Goal: Information Seeking & Learning: Learn about a topic

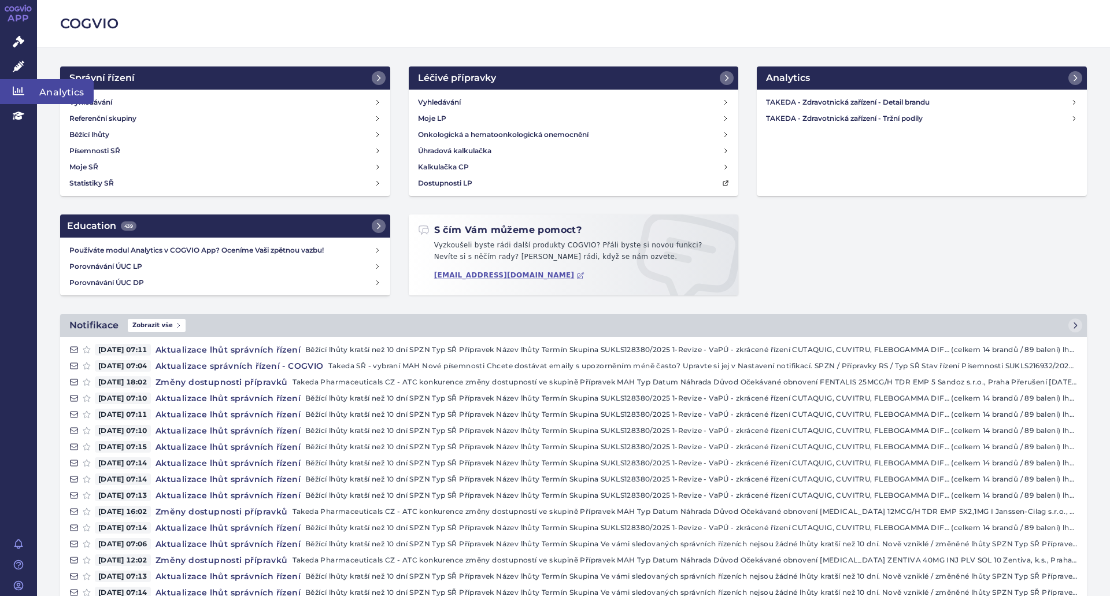
click at [27, 90] on link "Analytics" at bounding box center [18, 91] width 37 height 24
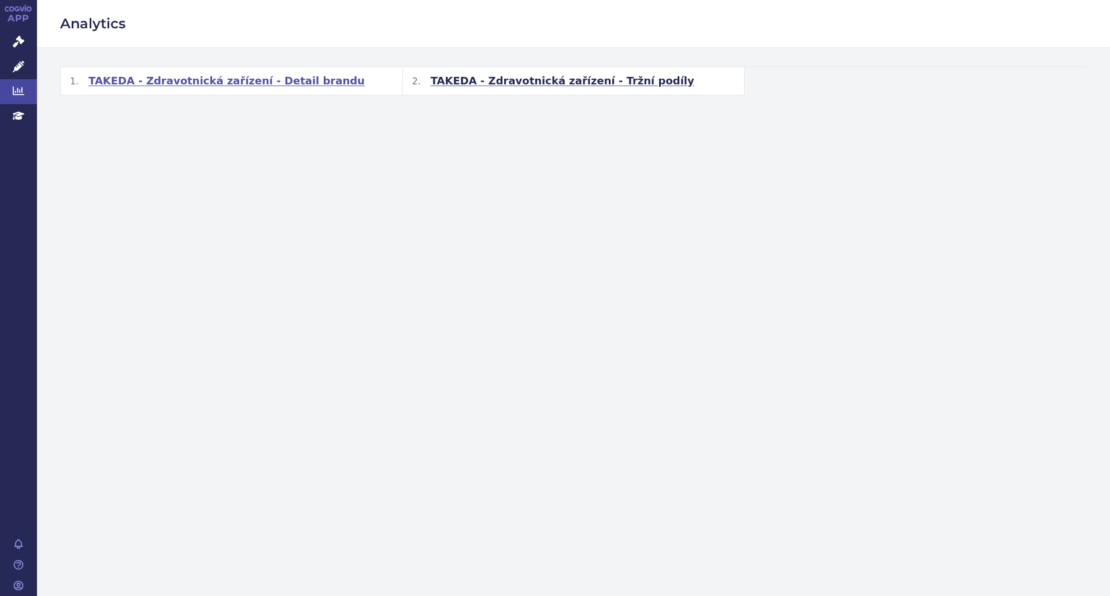
click at [279, 83] on span "TAKEDA - Zdravotnická zařízení - Detail brandu" at bounding box center [226, 81] width 276 height 14
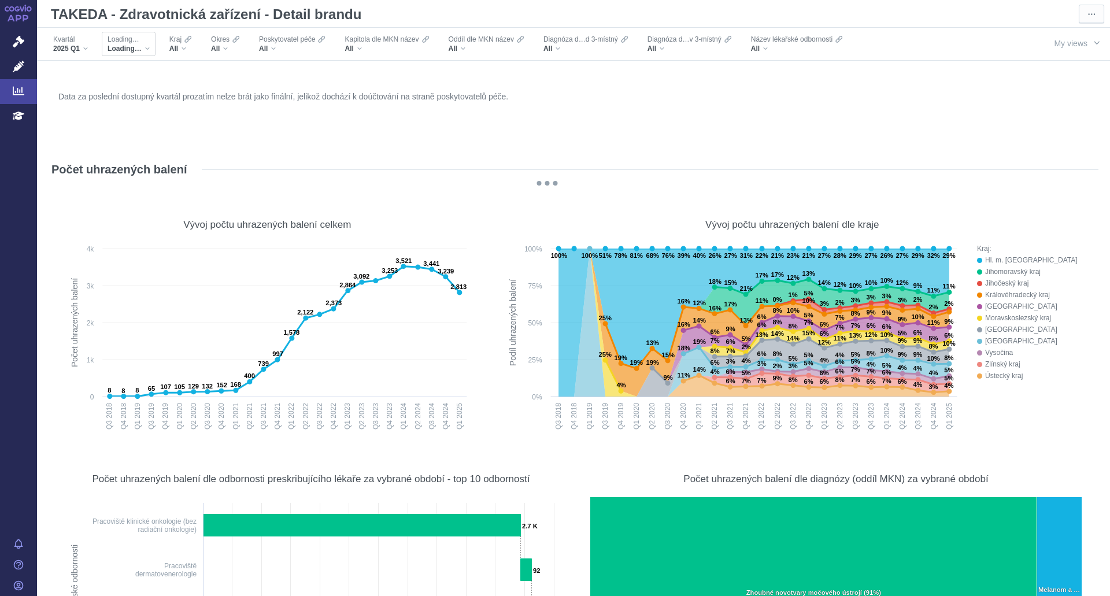
click at [124, 46] on span "Loading…" at bounding box center [125, 48] width 34 height 9
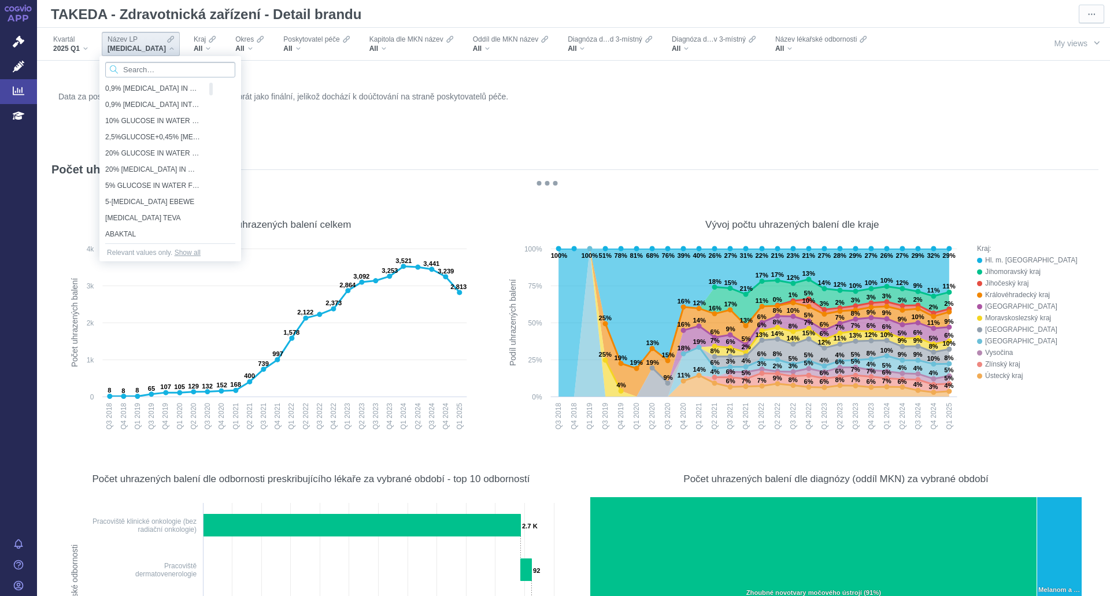
click at [175, 74] on input "Search attribute values" at bounding box center [170, 70] width 130 height 16
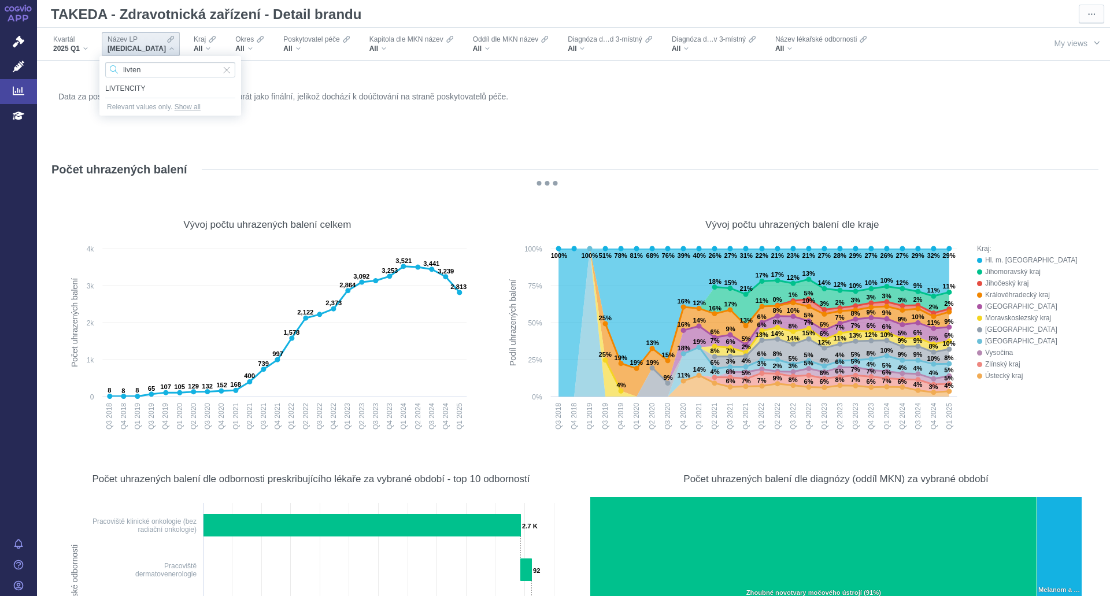
type input "livten"
click at [135, 83] on span "LIVTENCITY" at bounding box center [170, 88] width 130 height 16
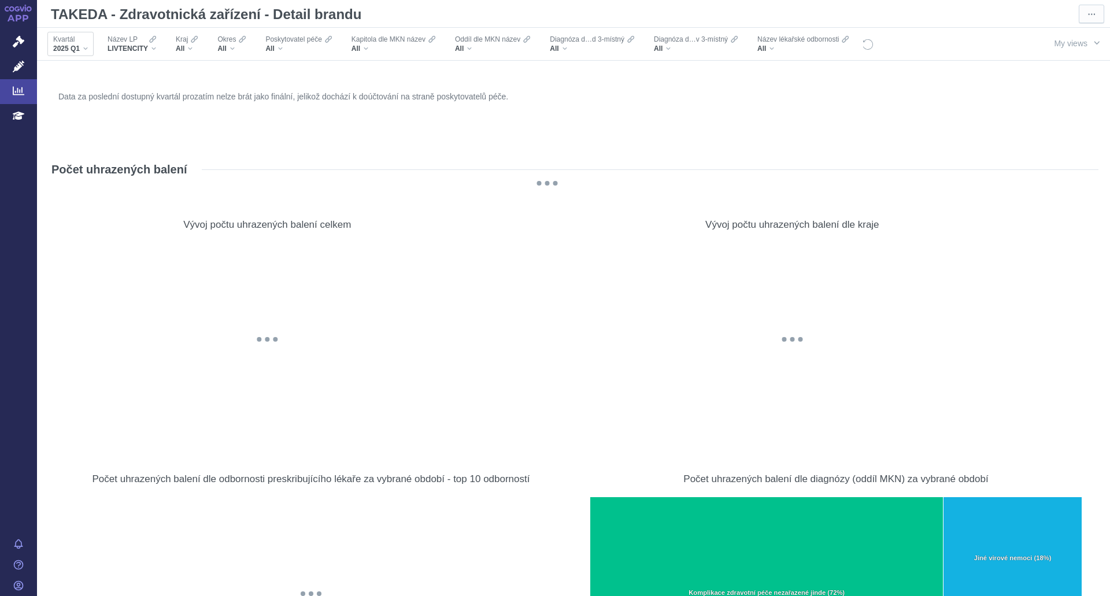
click at [82, 49] on div "2025 Q1" at bounding box center [70, 48] width 35 height 9
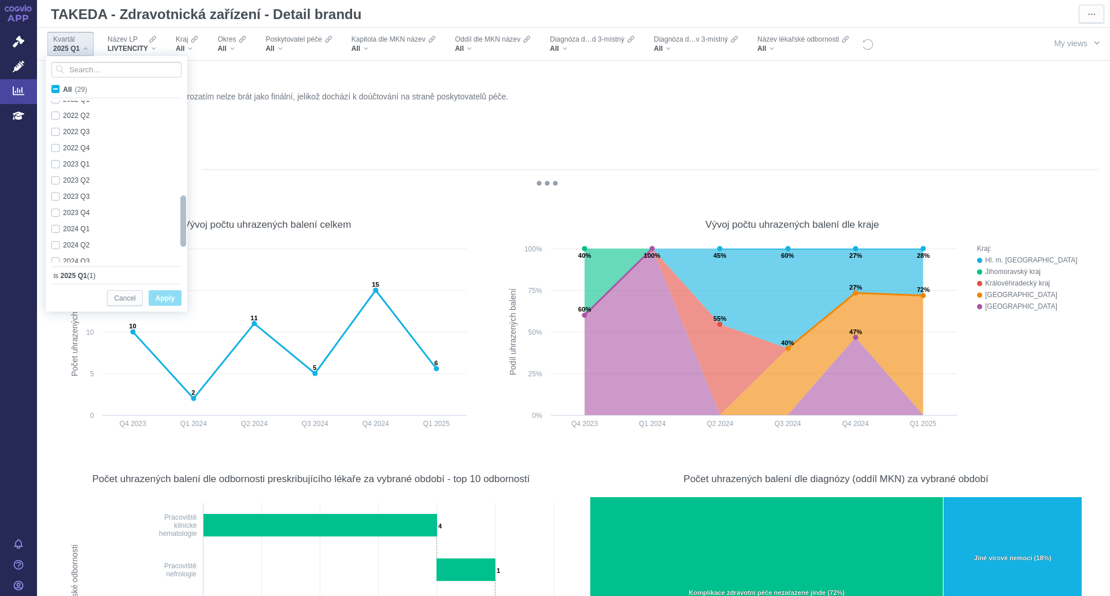
checkbox input "true"
drag, startPoint x: 181, startPoint y: 136, endPoint x: 181, endPoint y: 248, distance: 112.2
click at [181, 248] on div at bounding box center [183, 234] width 8 height 51
click at [70, 234] on div "2024 Q4 Only" at bounding box center [112, 238] width 133 height 16
checkbox input "true"
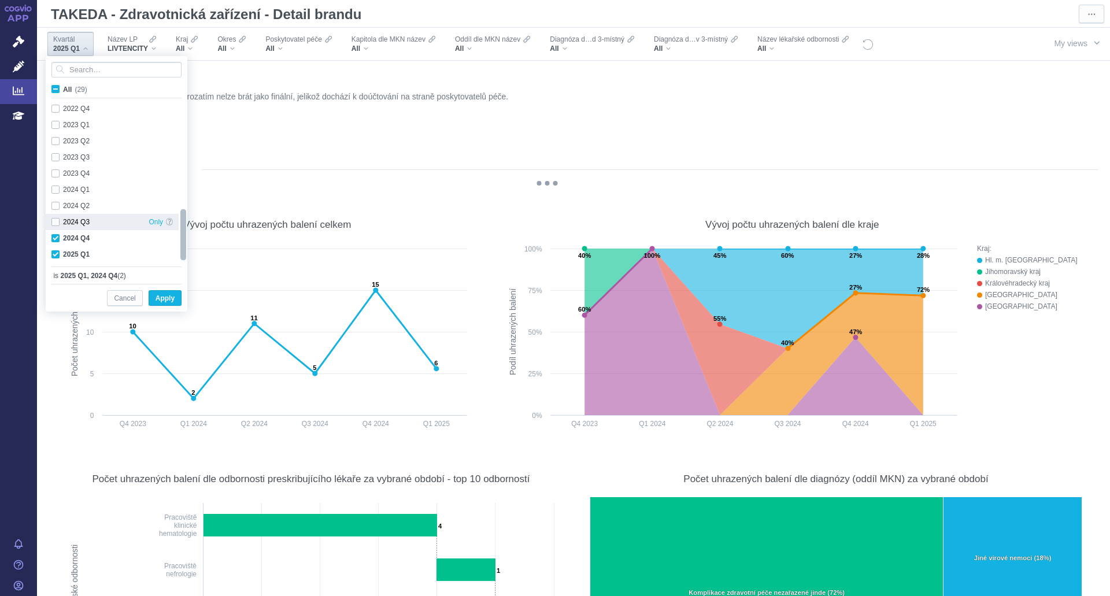
click at [71, 223] on div "2024 Q3 Only" at bounding box center [112, 222] width 133 height 16
checkbox input "true"
click at [71, 208] on div "2024 Q2 Only" at bounding box center [112, 206] width 133 height 16
checkbox input "true"
click at [169, 297] on span "Apply" at bounding box center [165, 298] width 19 height 14
